Goal: Transaction & Acquisition: Obtain resource

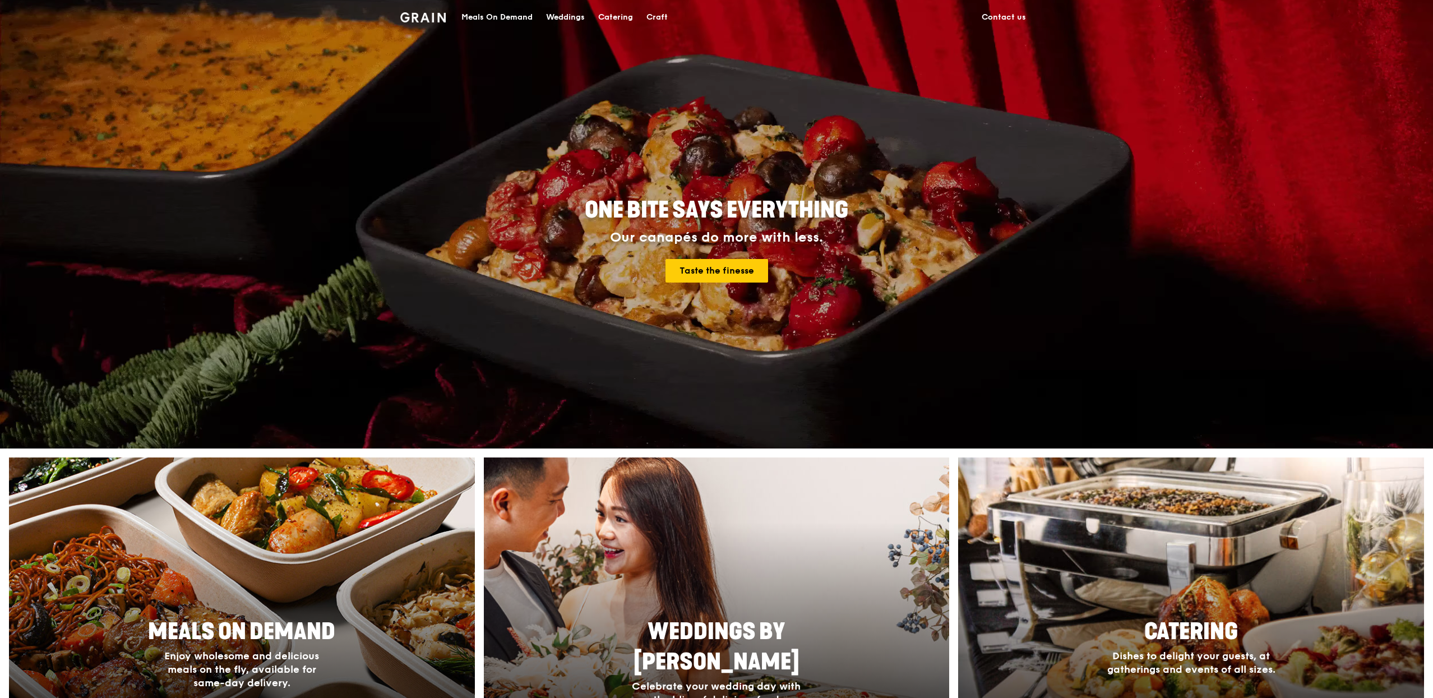
click at [509, 26] on div "Meals On Demand" at bounding box center [496, 18] width 71 height 34
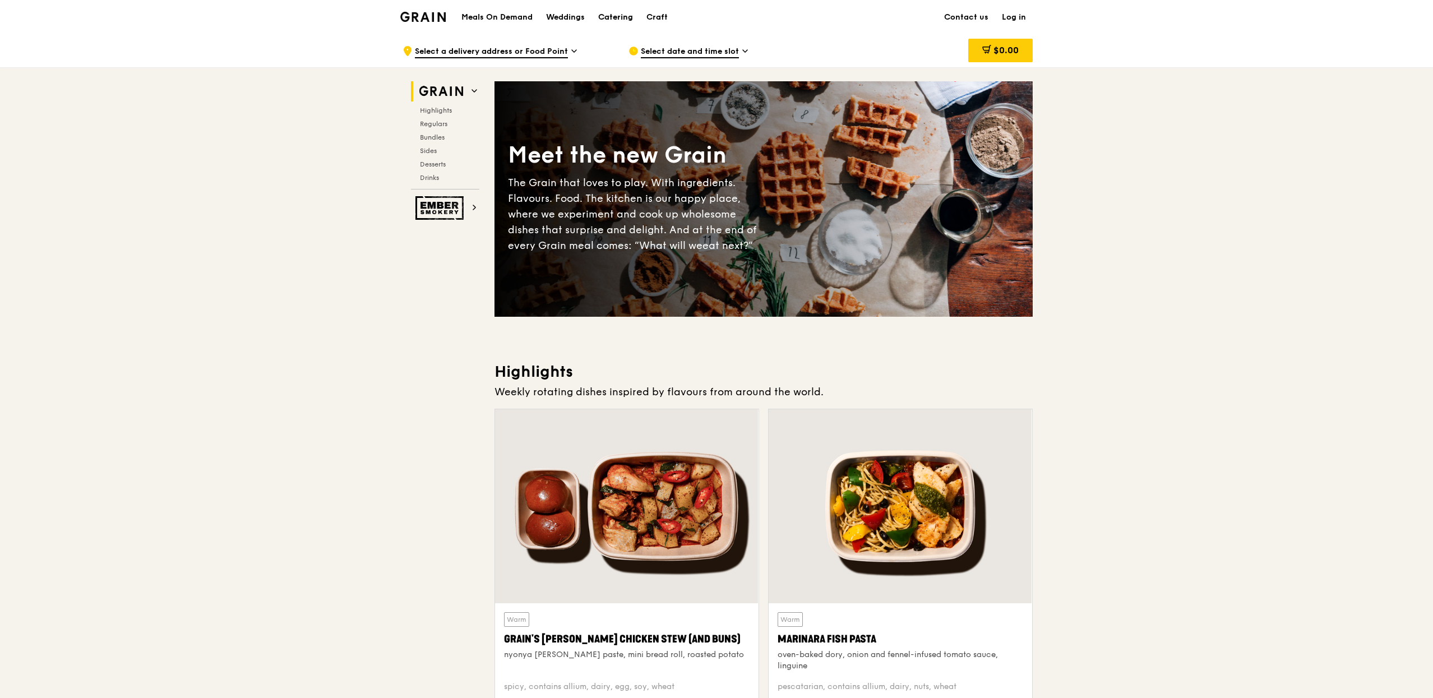
click at [615, 16] on div "Catering" at bounding box center [615, 18] width 35 height 34
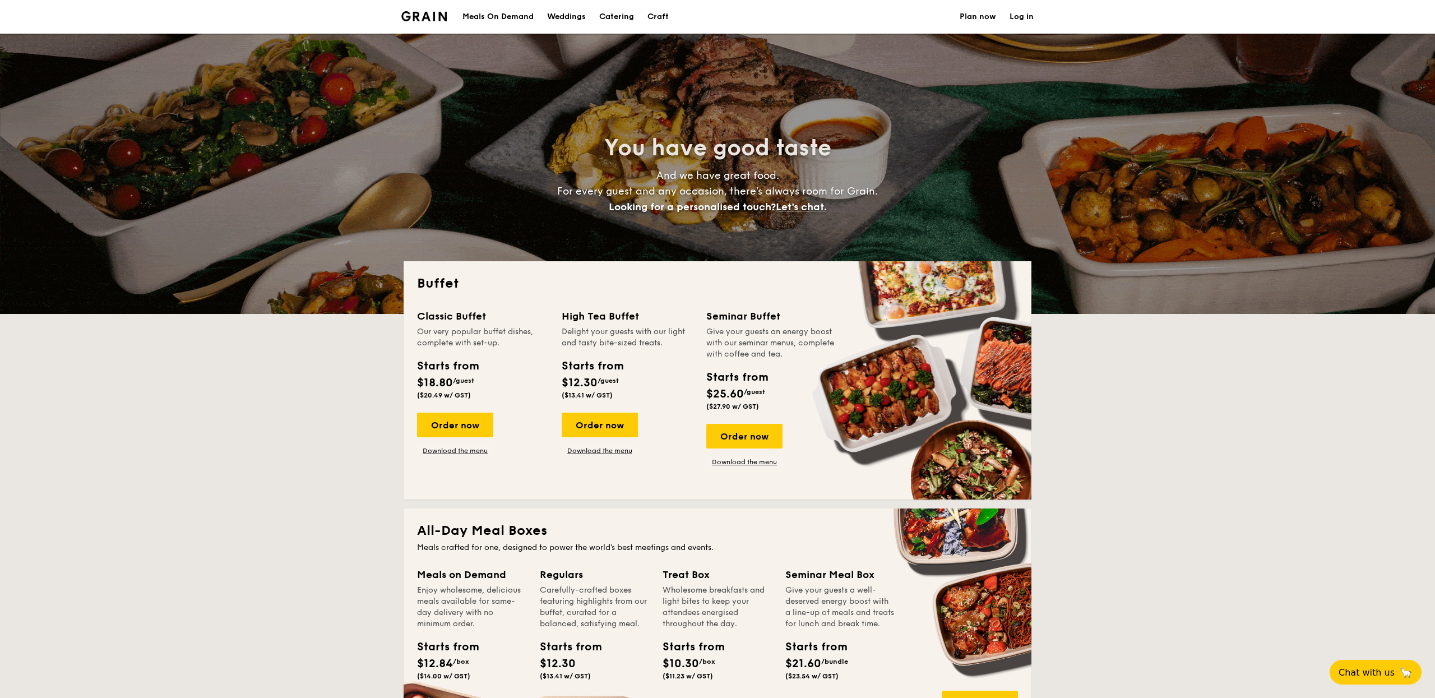
select select
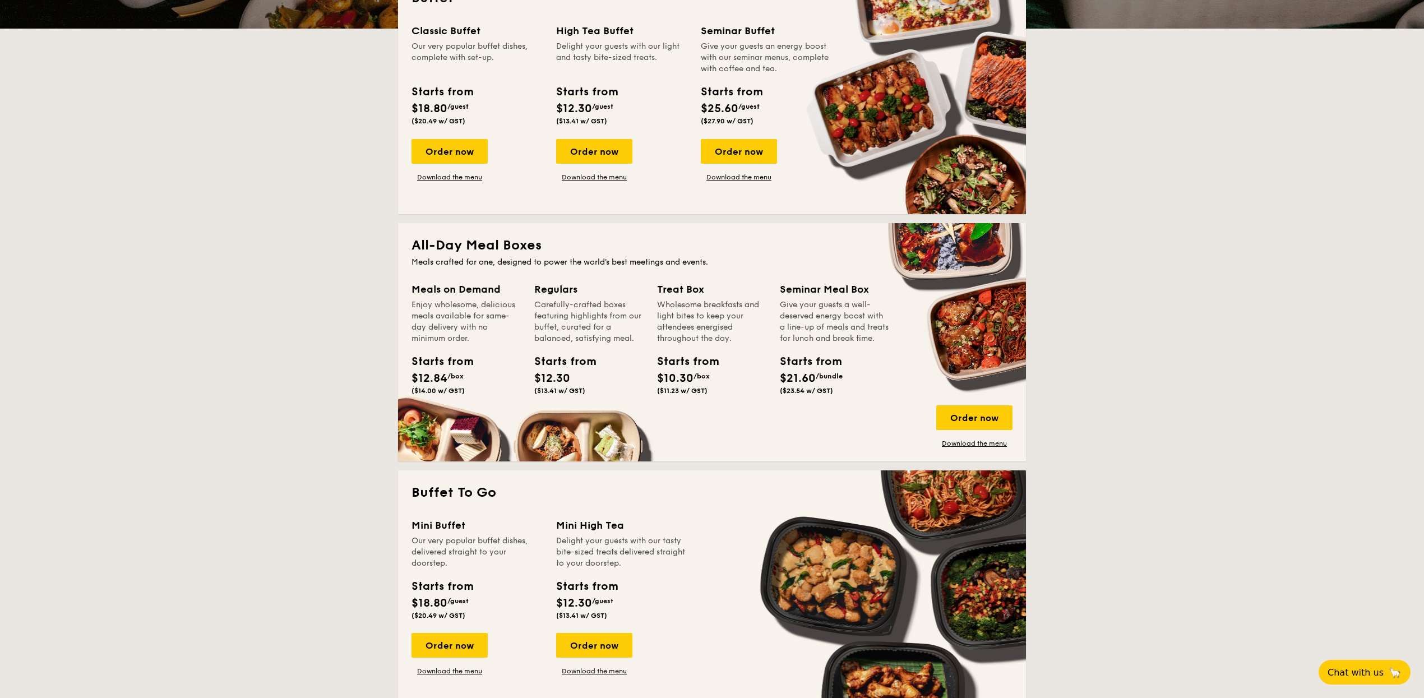
scroll to position [303, 0]
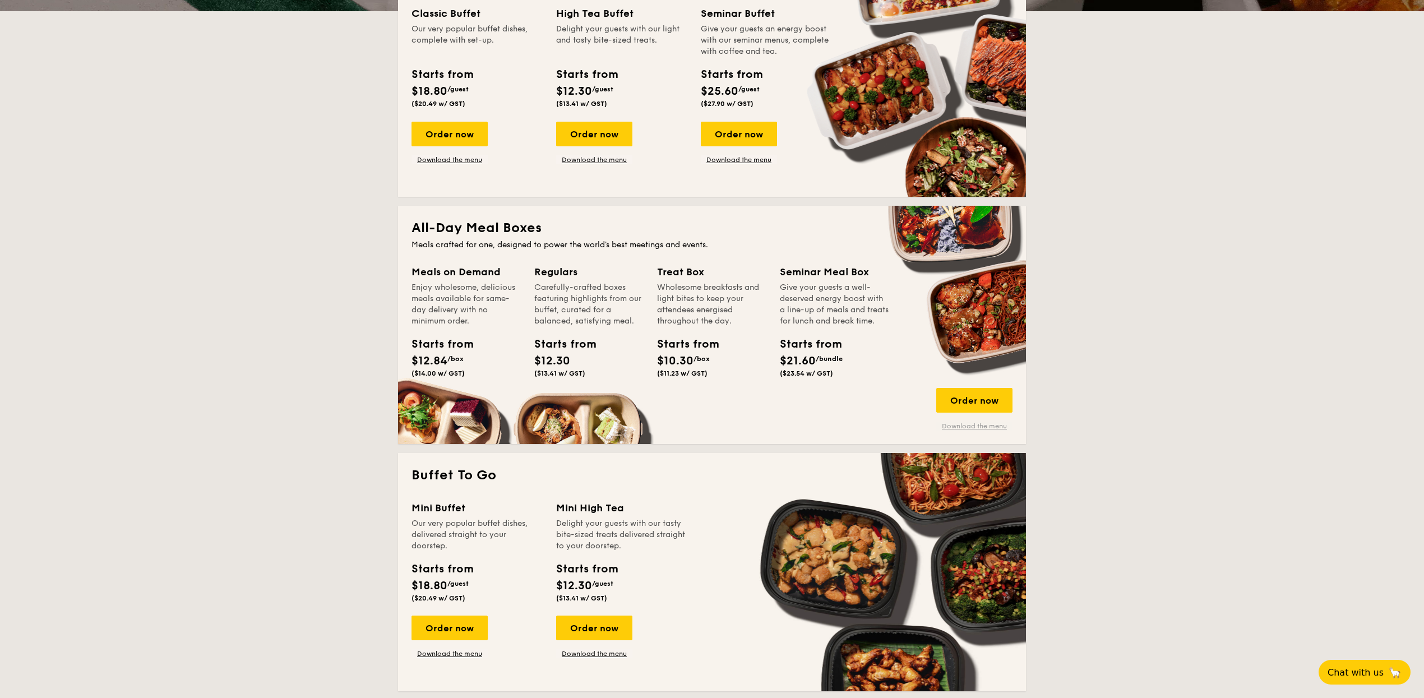
click at [977, 426] on link "Download the menu" at bounding box center [974, 425] width 76 height 9
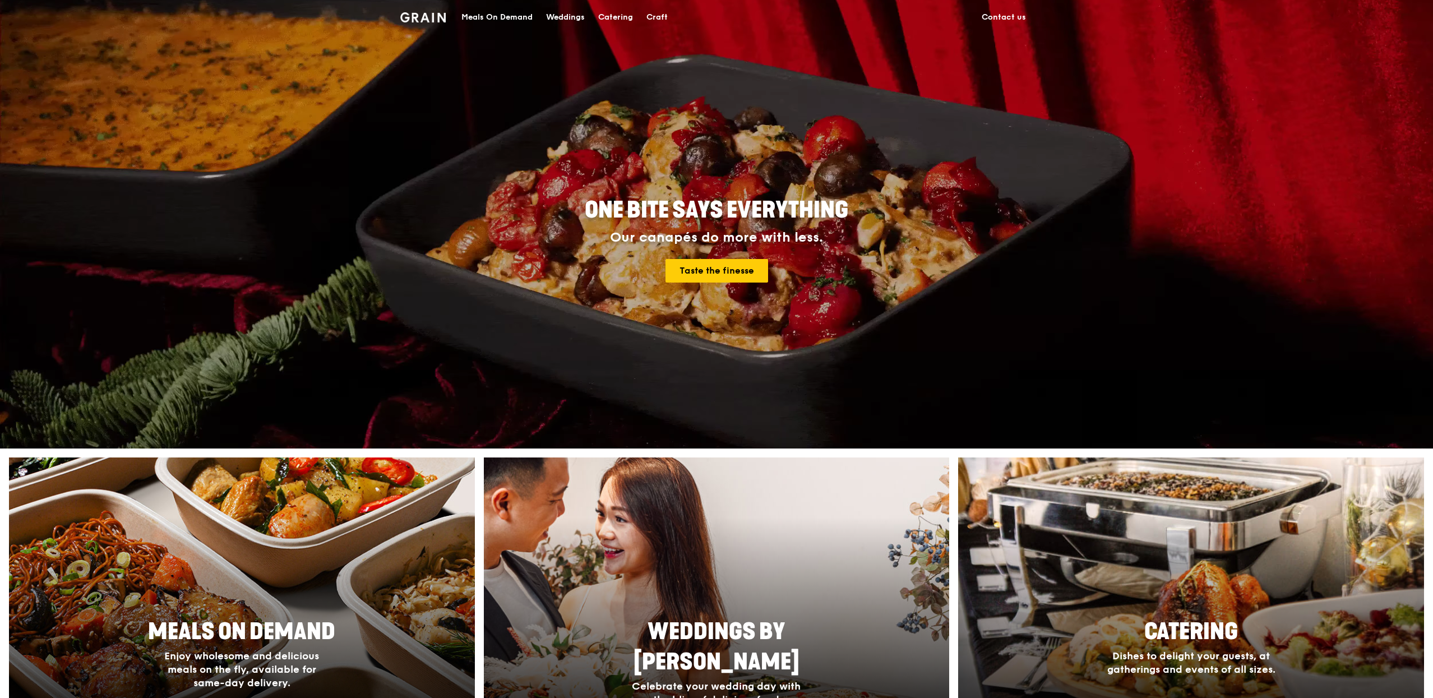
click at [609, 11] on div "Catering" at bounding box center [615, 18] width 35 height 34
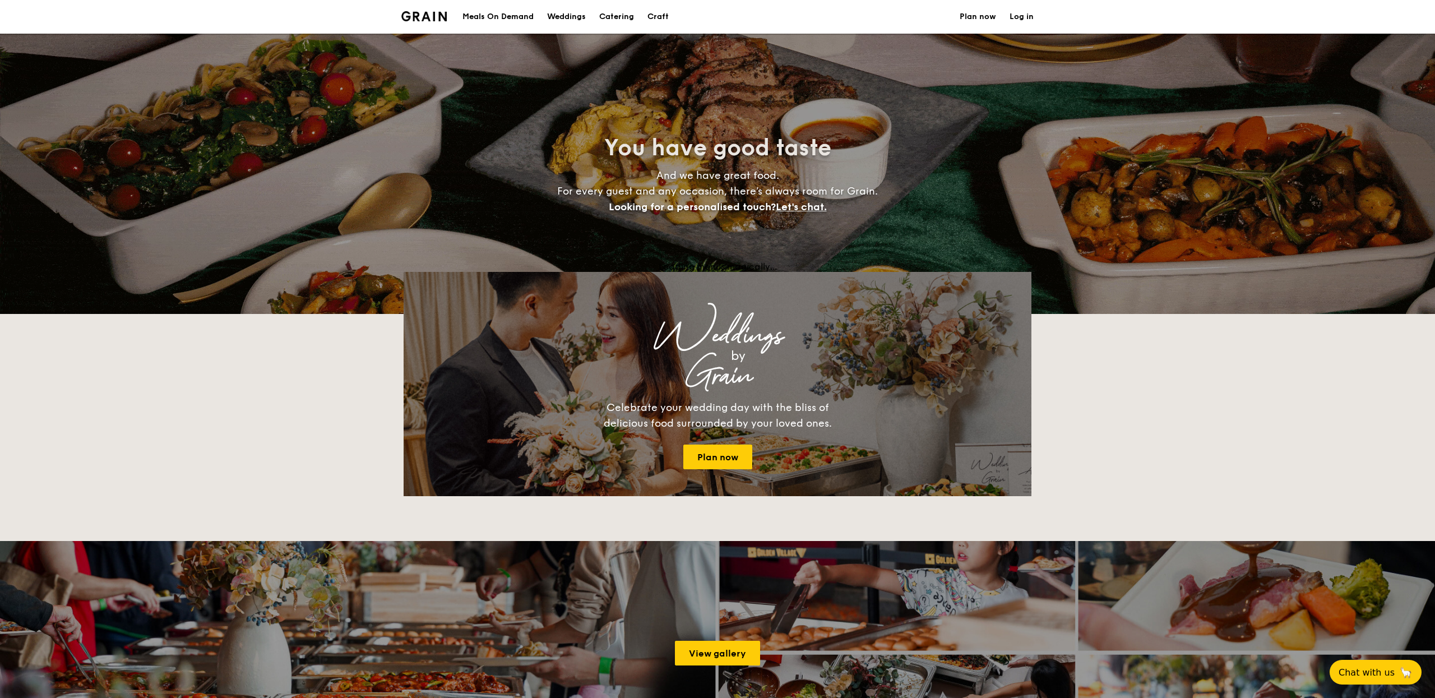
select select
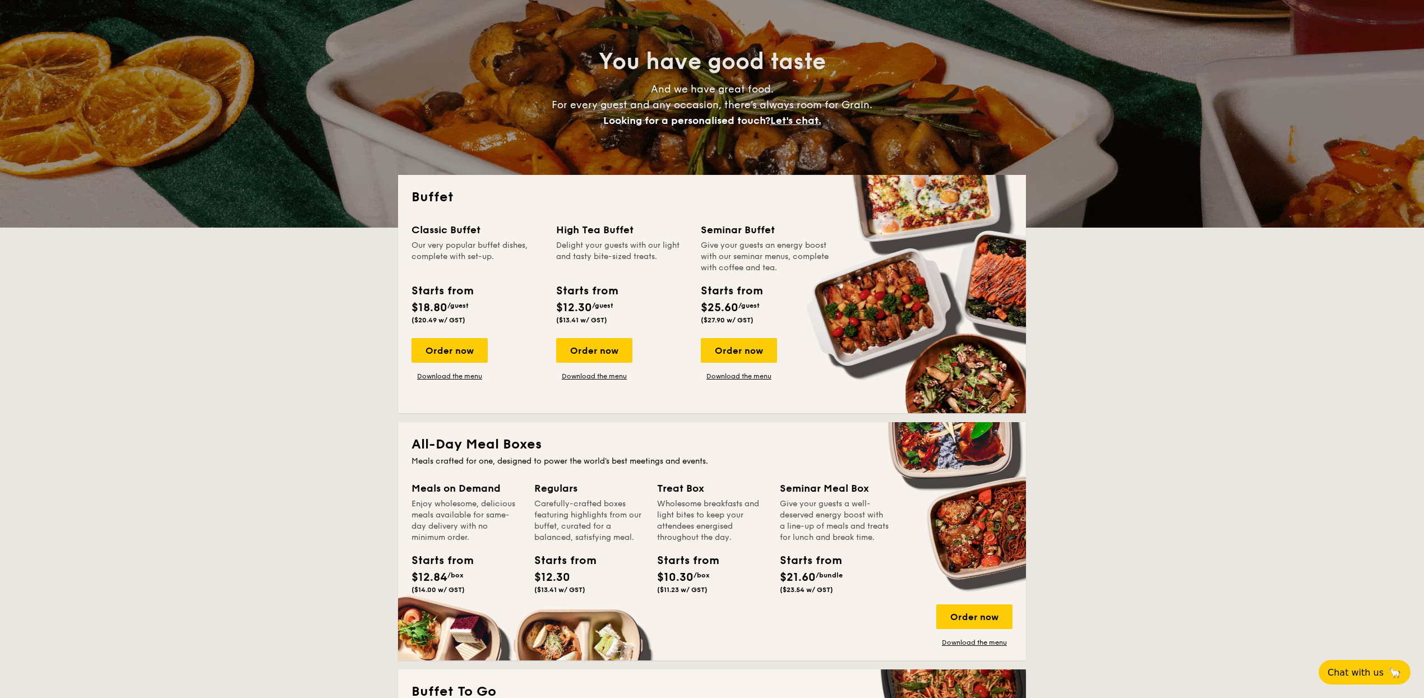
scroll to position [99, 0]
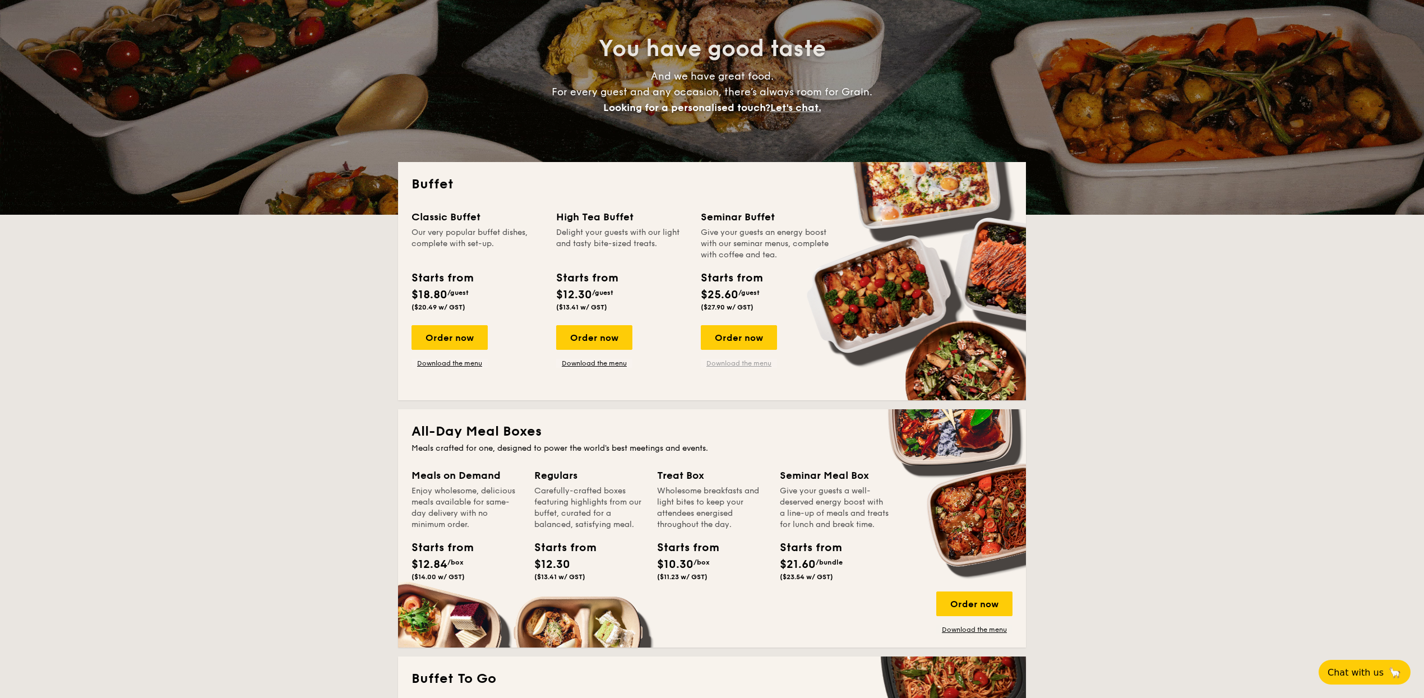
click at [754, 367] on link "Download the menu" at bounding box center [739, 363] width 76 height 9
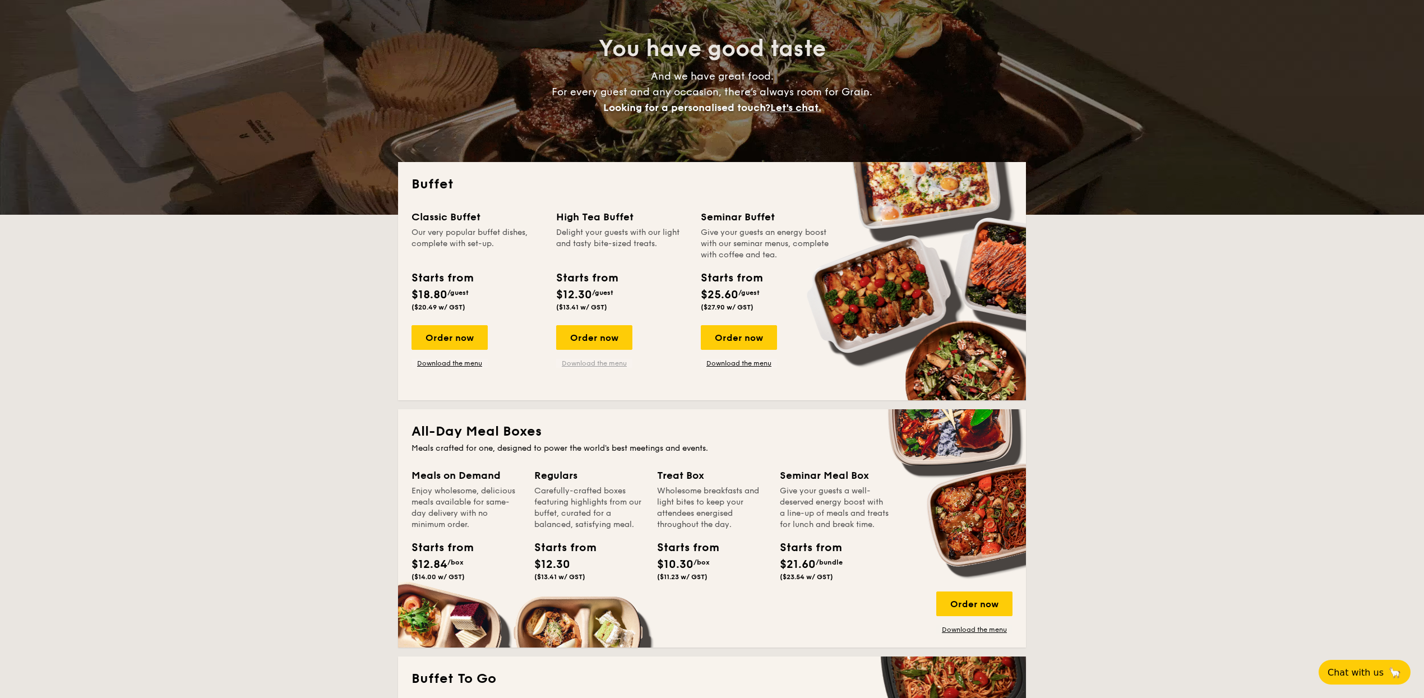
click at [608, 361] on link "Download the menu" at bounding box center [594, 363] width 76 height 9
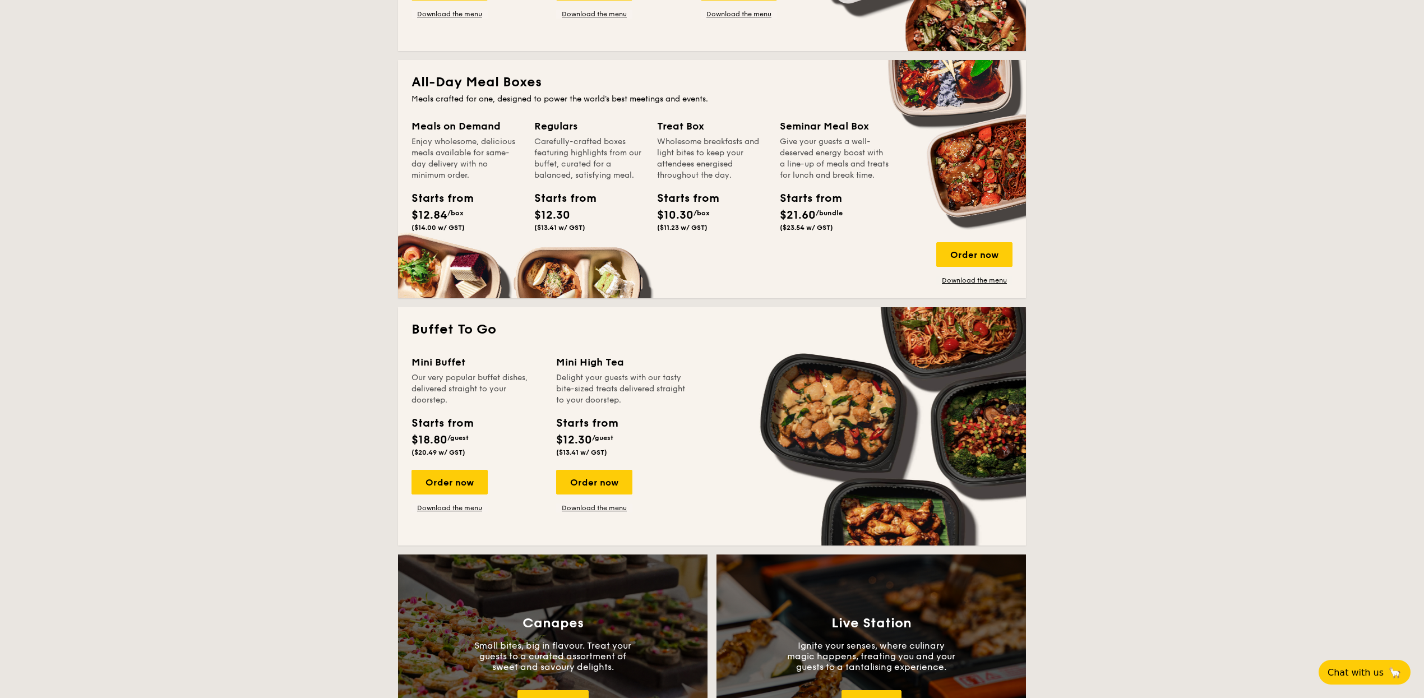
scroll to position [449, 0]
click at [458, 504] on link "Download the menu" at bounding box center [449, 507] width 76 height 9
click at [599, 501] on div "Order now Download the menu" at bounding box center [594, 490] width 76 height 43
click at [599, 507] on link "Download the menu" at bounding box center [594, 507] width 76 height 9
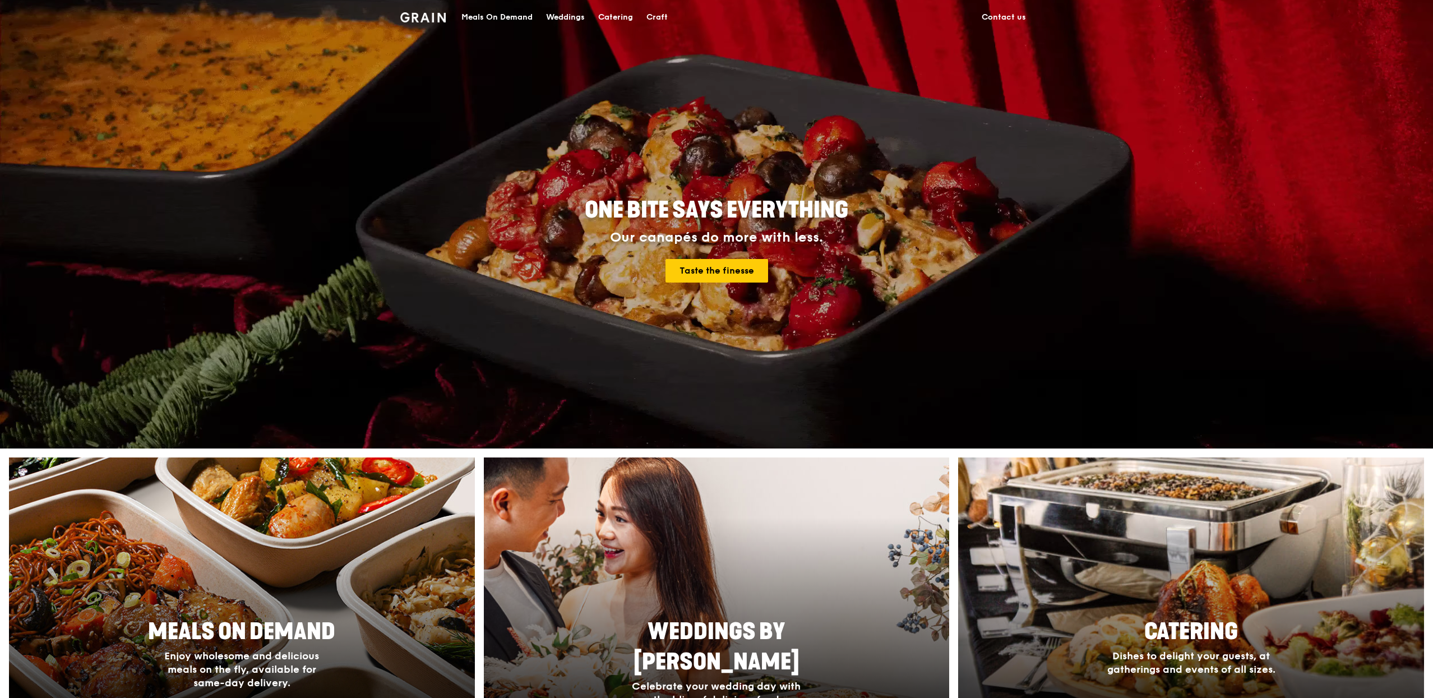
click at [606, 13] on div "Catering" at bounding box center [615, 18] width 35 height 34
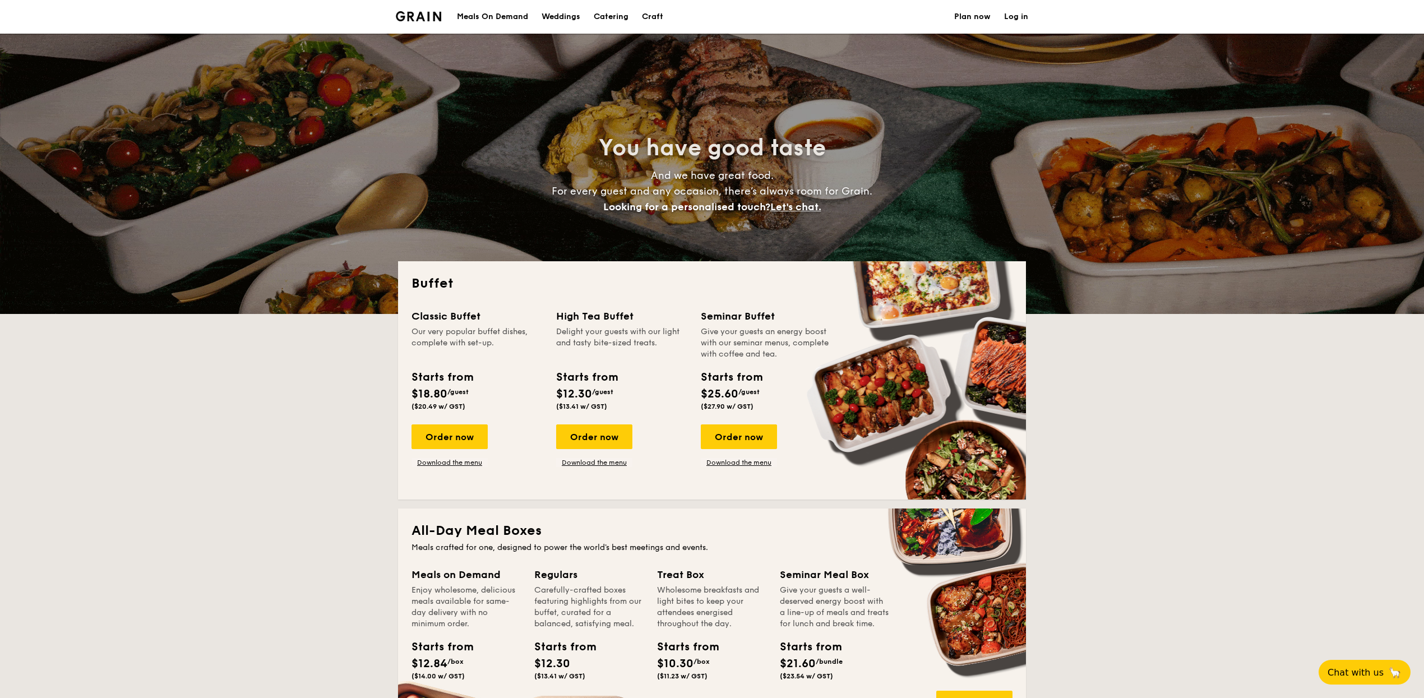
select select
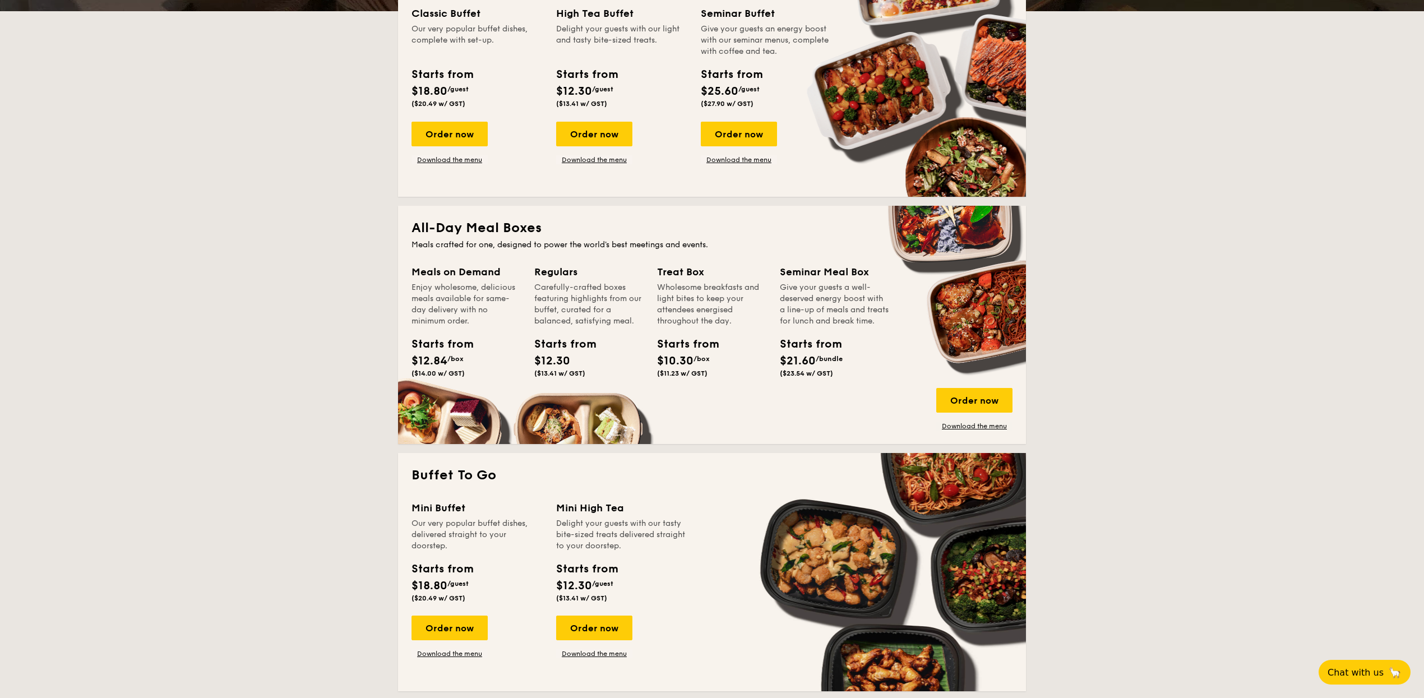
scroll to position [305, 0]
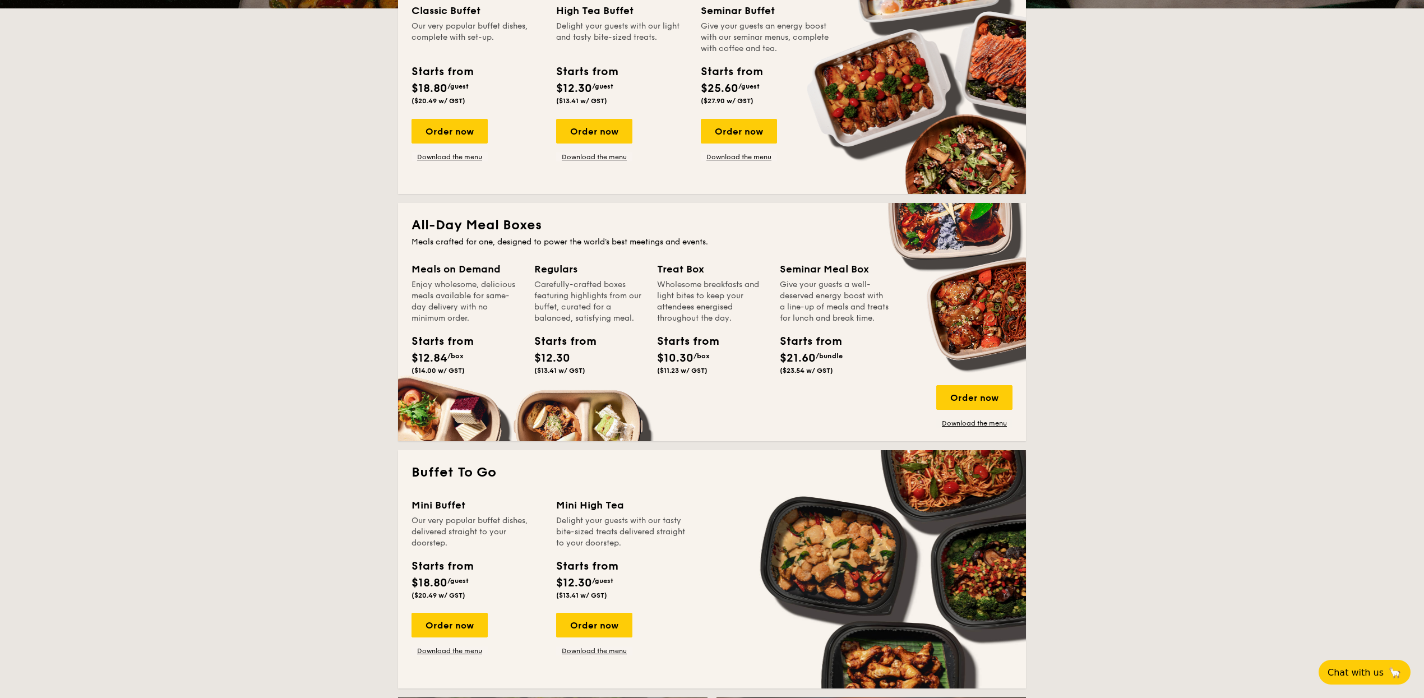
click at [962, 434] on div "All-Day Meal Boxes Meals crafted for one, designed to power the world's best me…" at bounding box center [712, 322] width 628 height 238
click at [962, 421] on link "Download the menu" at bounding box center [974, 423] width 76 height 9
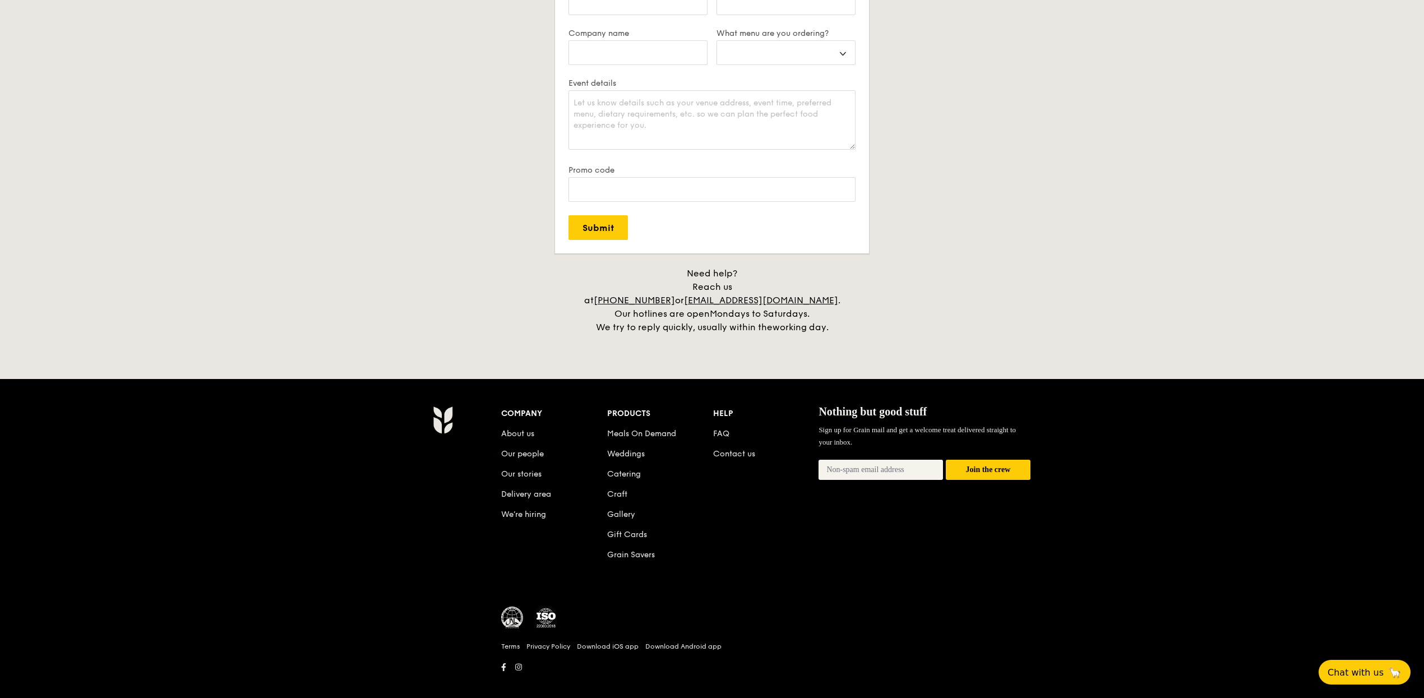
scroll to position [0, 0]
